Goal: Task Accomplishment & Management: Complete application form

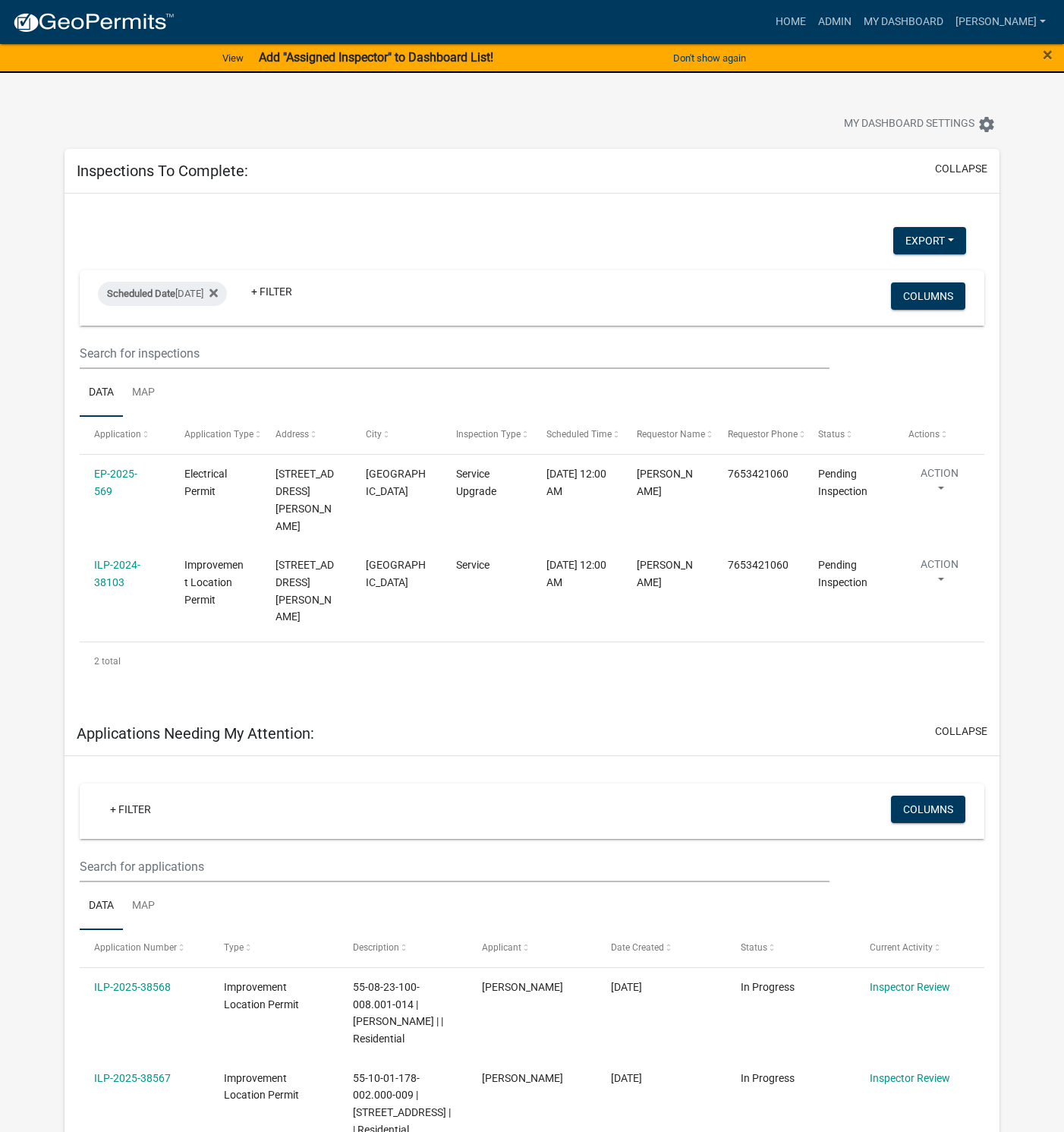
select select "1: 25"
click at [121, 559] on link "ILP-2024-38103" at bounding box center [117, 573] width 46 height 30
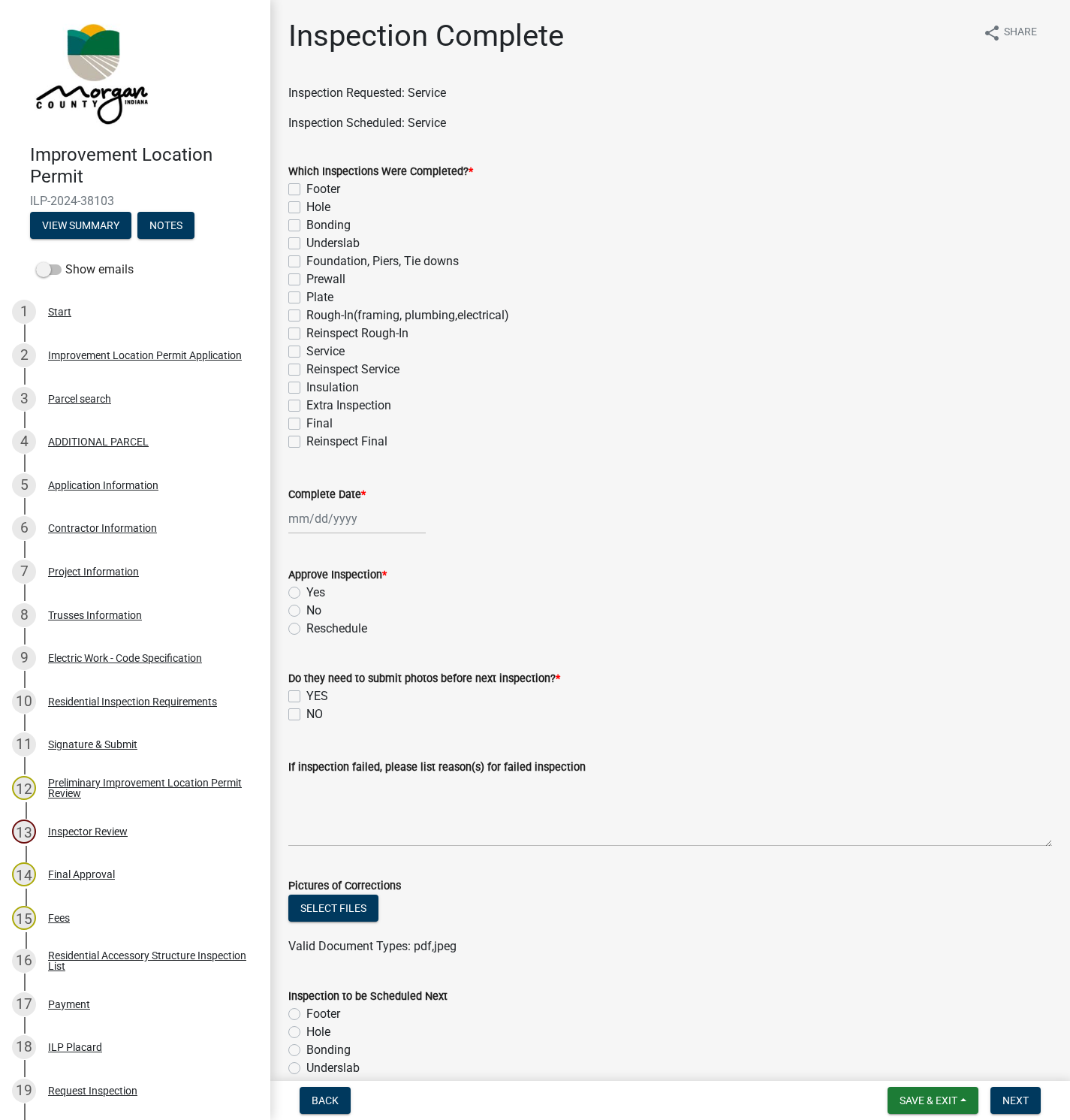
click at [306, 354] on label "Service" at bounding box center [325, 351] width 38 height 18
click at [306, 352] on input "Service" at bounding box center [311, 347] width 10 height 10
checkbox input "true"
checkbox input "false"
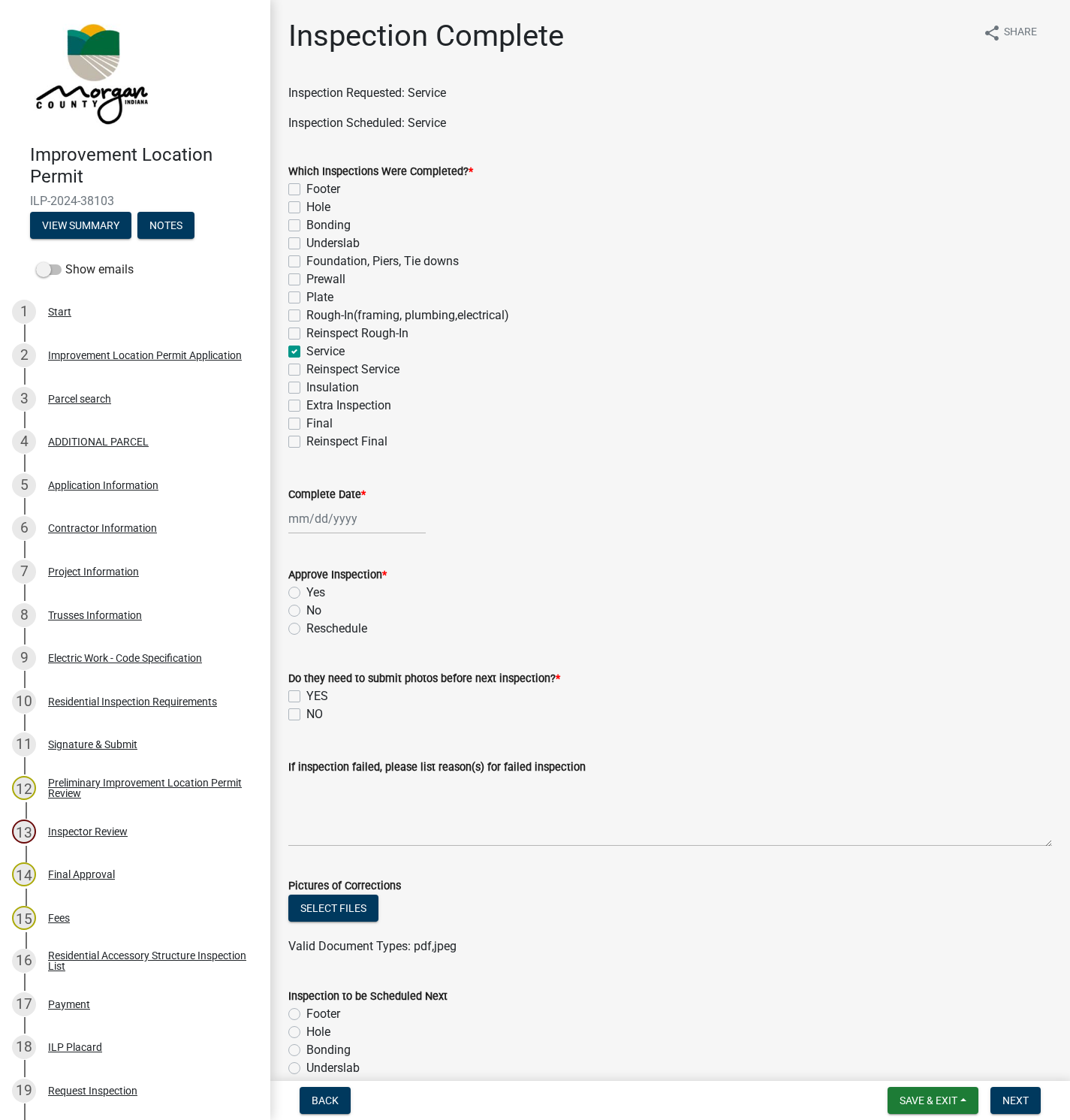
checkbox input "false"
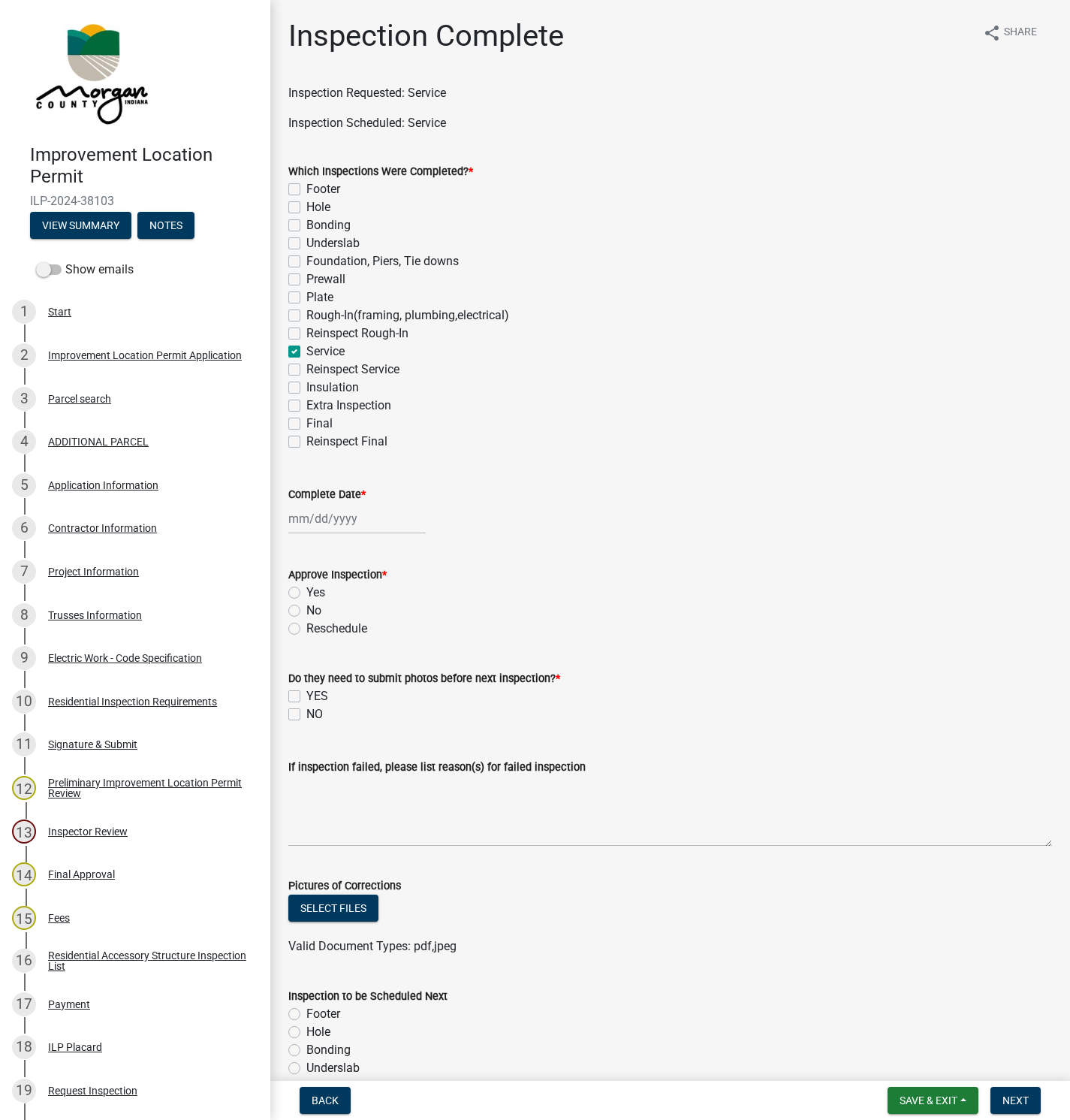
checkbox input "false"
checkbox input "true"
checkbox input "false"
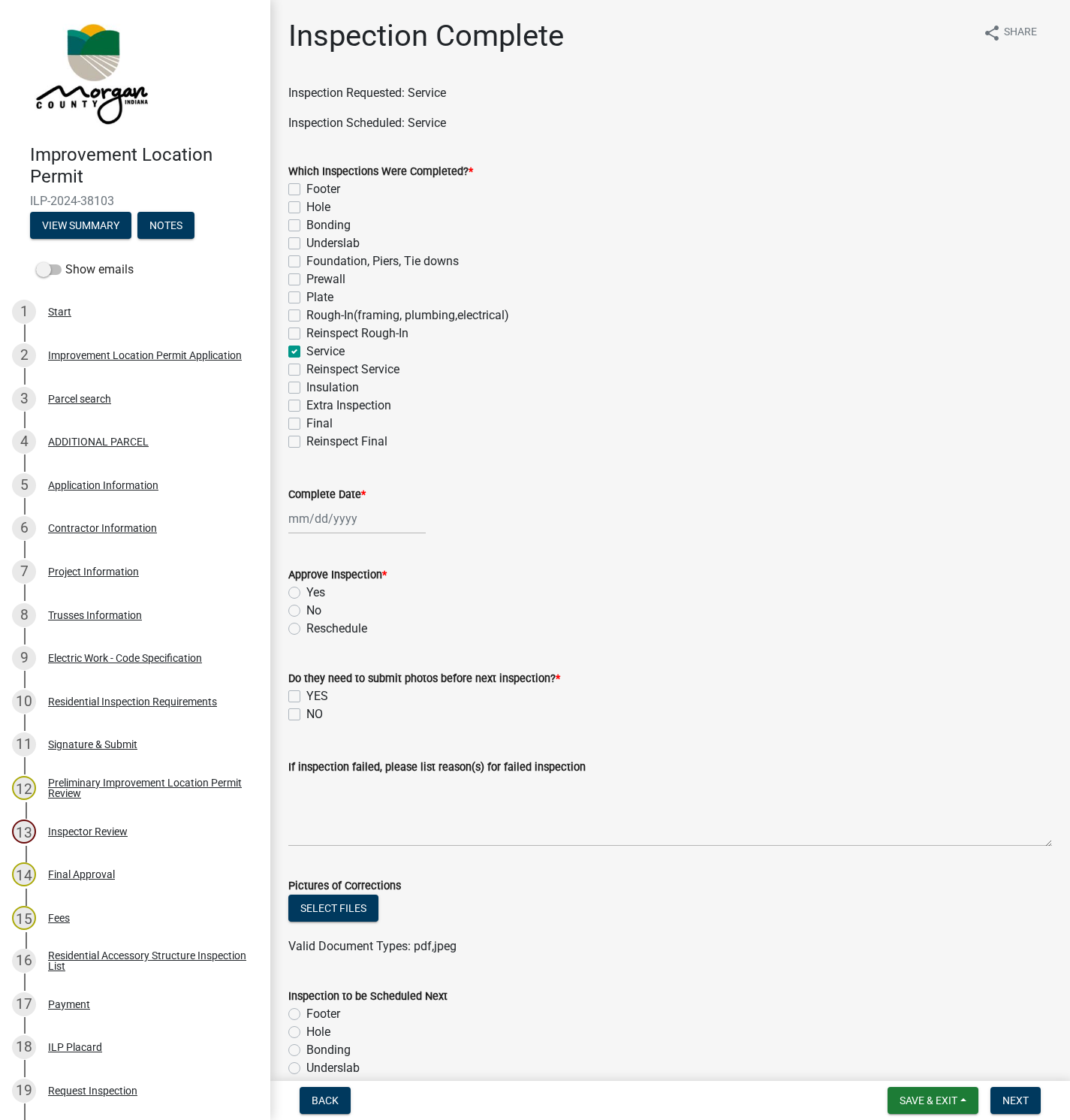
checkbox input "false"
click at [343, 516] on div at bounding box center [356, 519] width 137 height 31
select select "8"
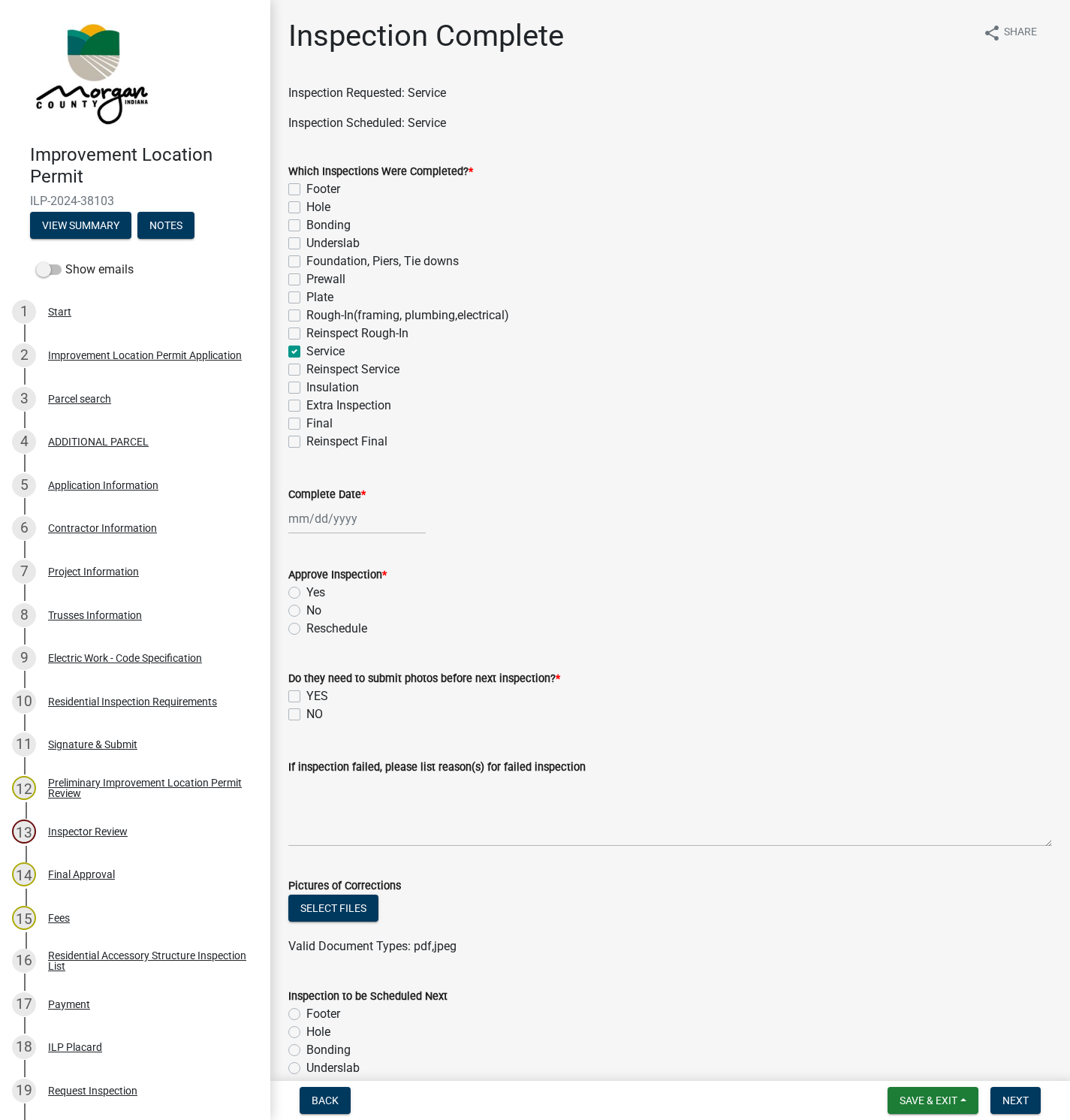
select select "2025"
click at [332, 669] on div "19" at bounding box center [327, 670] width 24 height 24
type input "[DATE]"
click at [306, 590] on label "Yes" at bounding box center [315, 592] width 19 height 18
click at [306, 590] on input "Yes" at bounding box center [311, 588] width 10 height 10
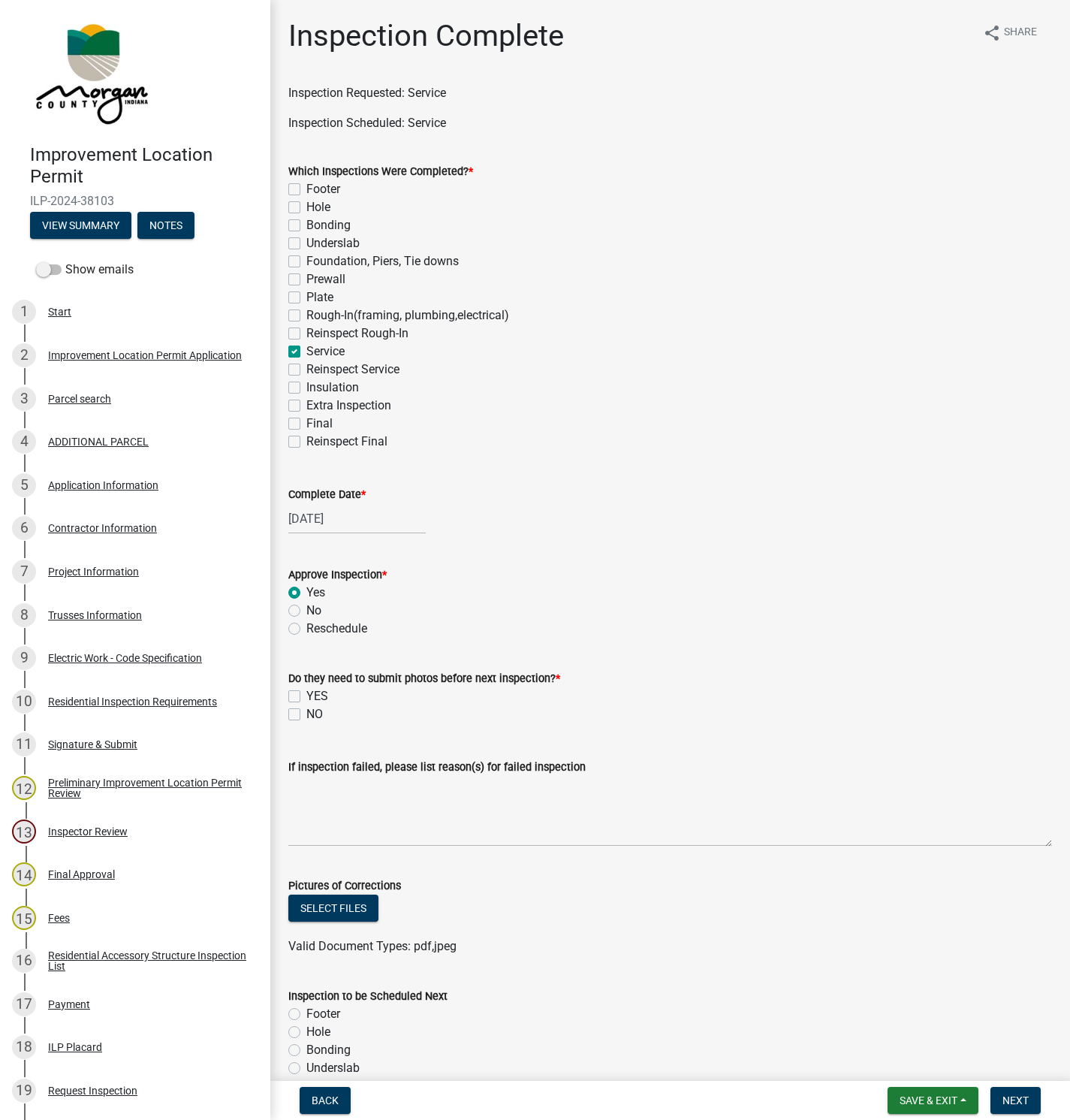
radio input "true"
click at [306, 712] on label "NO" at bounding box center [314, 714] width 16 height 18
click at [306, 712] on input "NO" at bounding box center [311, 710] width 10 height 10
checkbox input "true"
checkbox input "false"
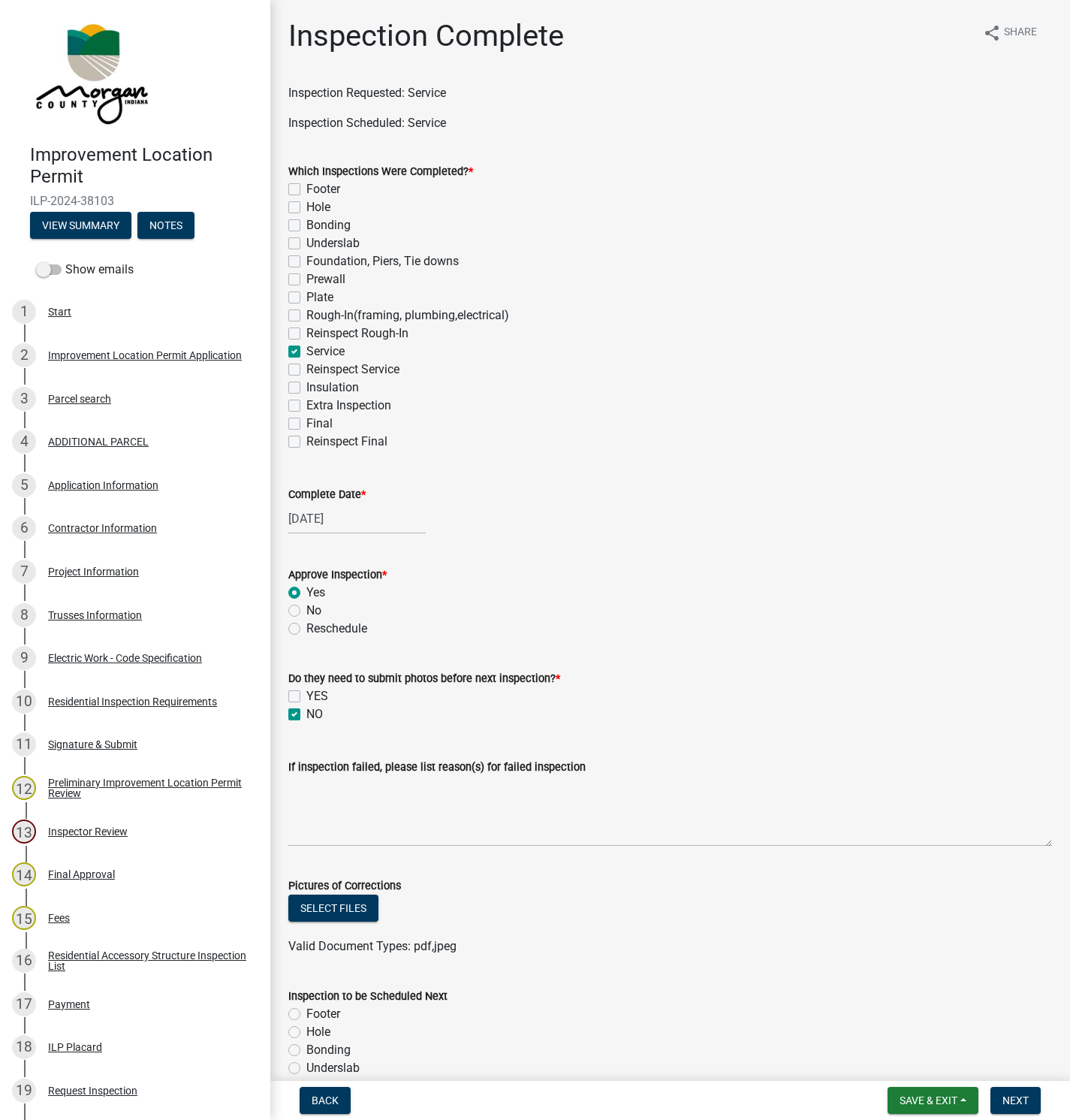
checkbox input "true"
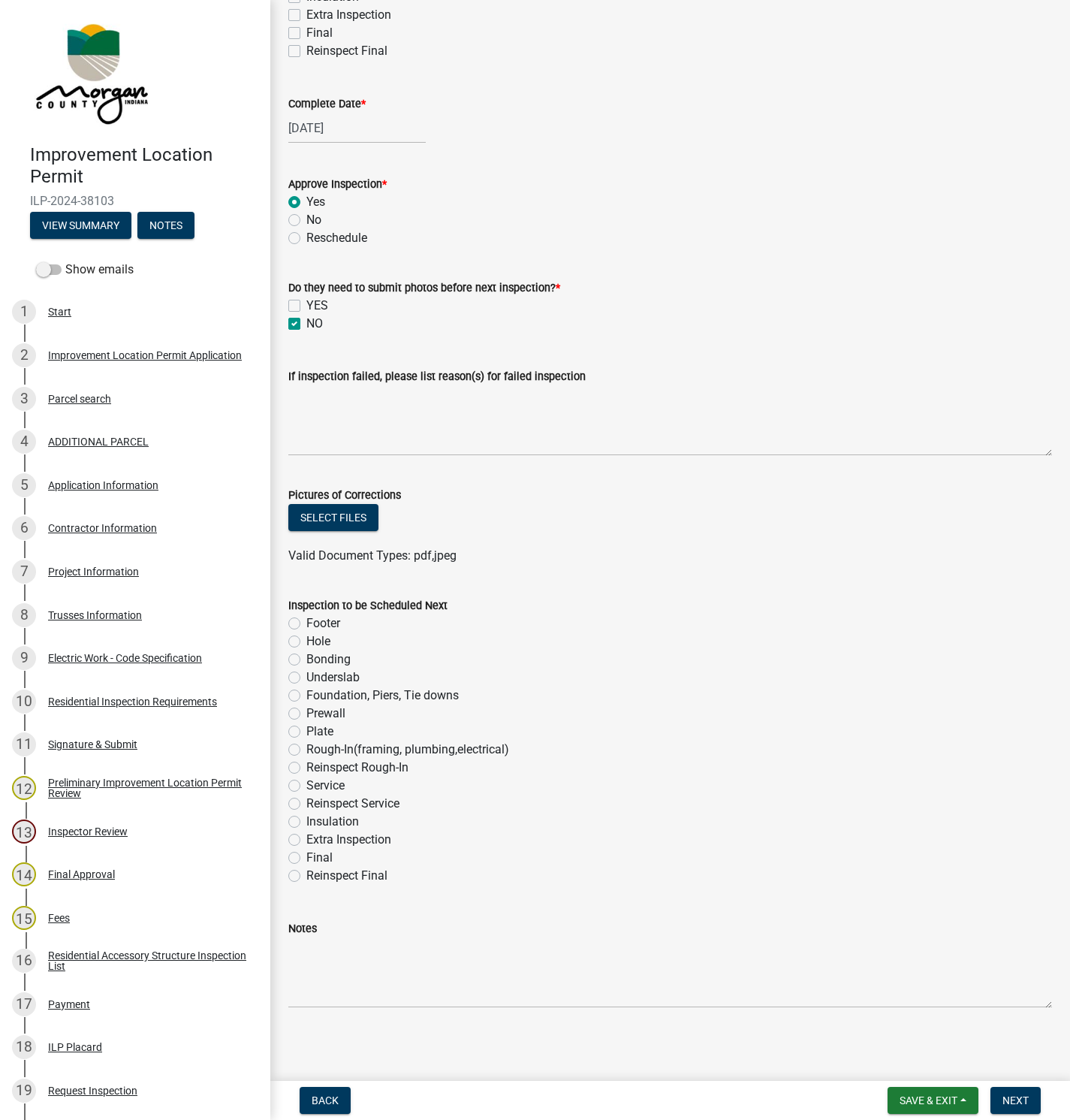
scroll to position [395, 0]
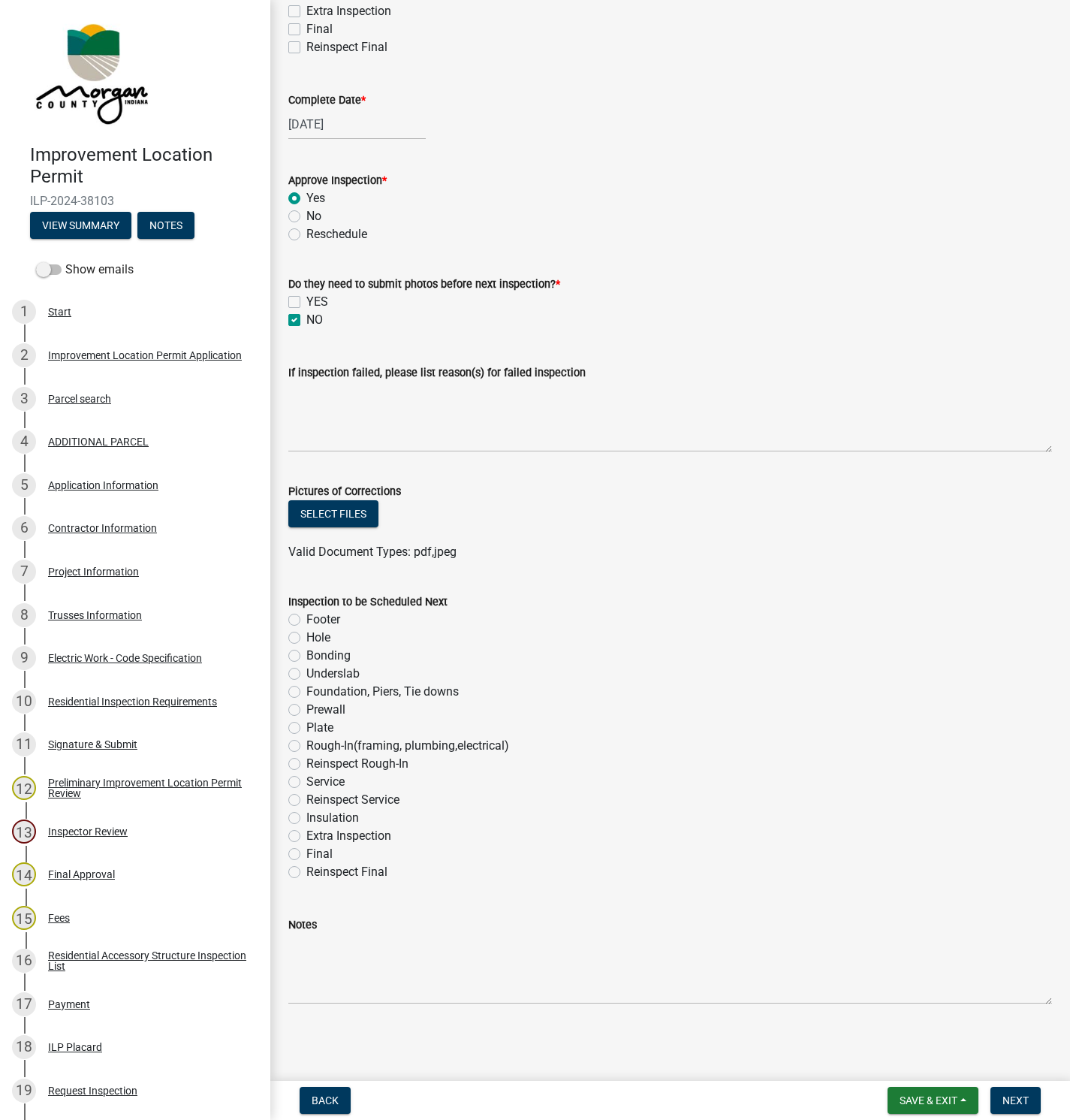
click at [306, 850] on label "Final" at bounding box center [319, 853] width 26 height 18
click at [306, 850] on input "Final" at bounding box center [311, 849] width 10 height 10
radio input "true"
click at [1013, 1100] on span "Next" at bounding box center [1015, 1101] width 26 height 12
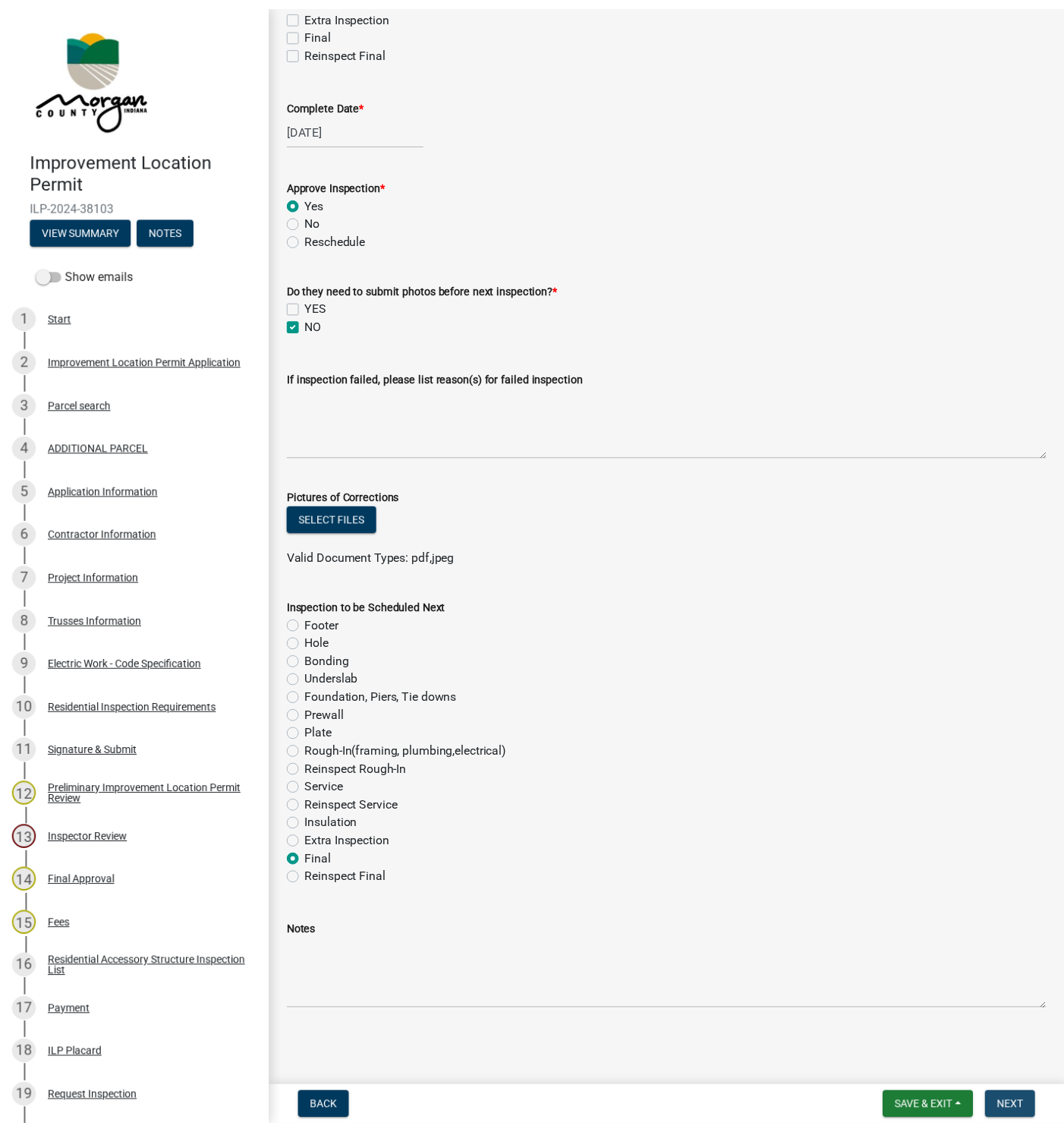
scroll to position [0, 0]
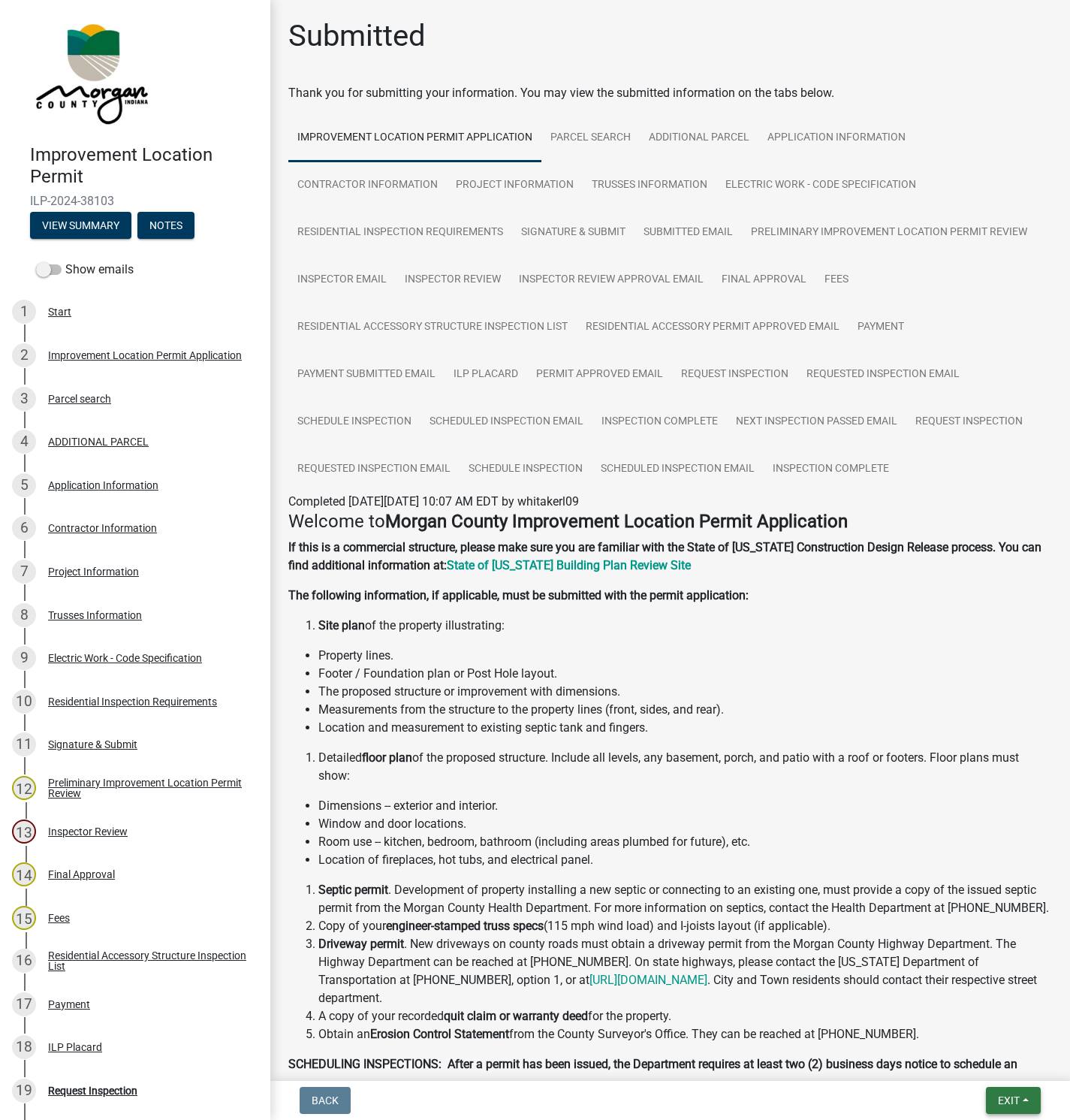
click at [1002, 1098] on span "Exit" at bounding box center [1009, 1101] width 22 height 12
click at [962, 1053] on button "Save & Exit" at bounding box center [980, 1062] width 120 height 36
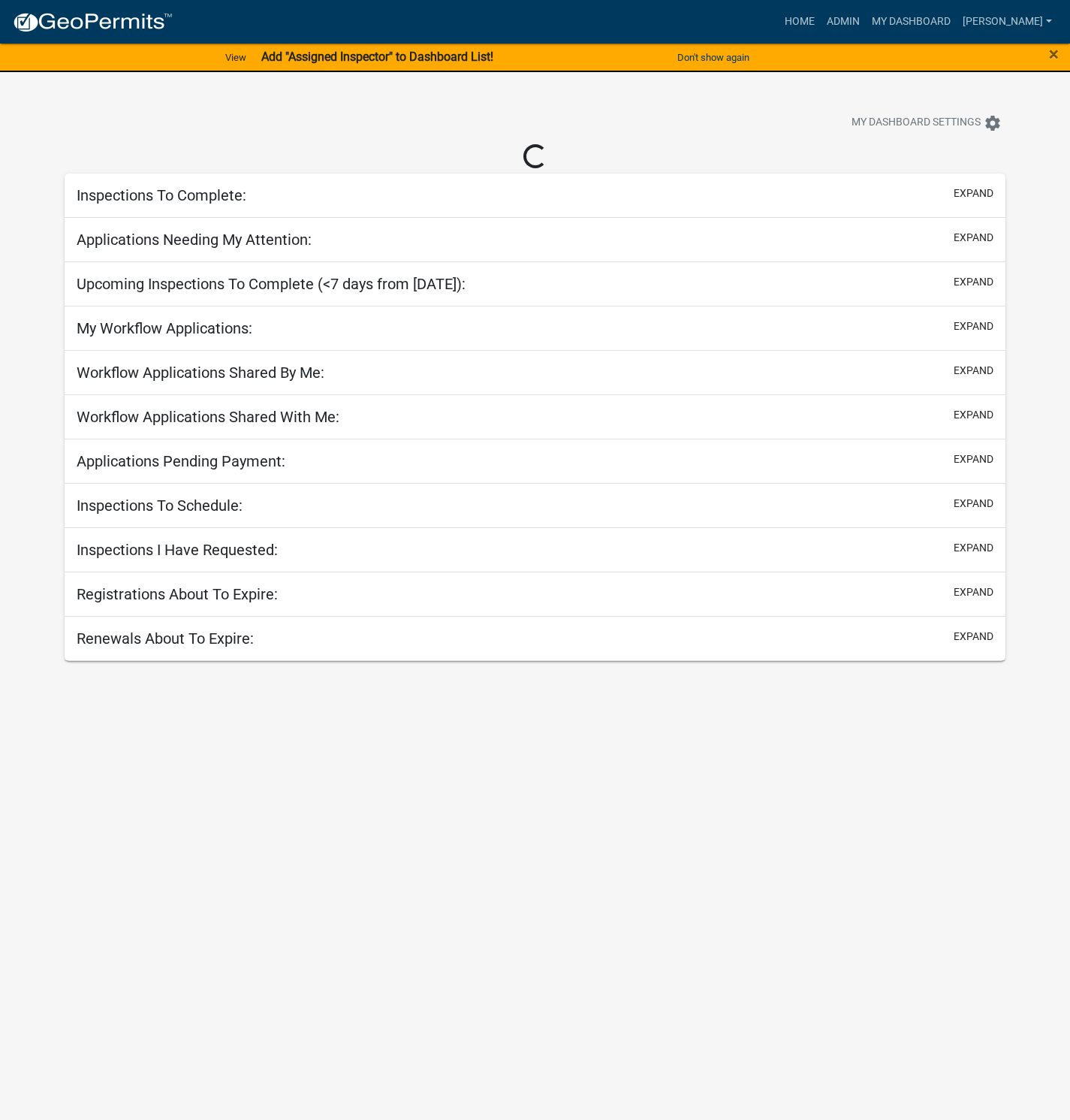
select select "1: 25"
